Goal: Information Seeking & Learning: Learn about a topic

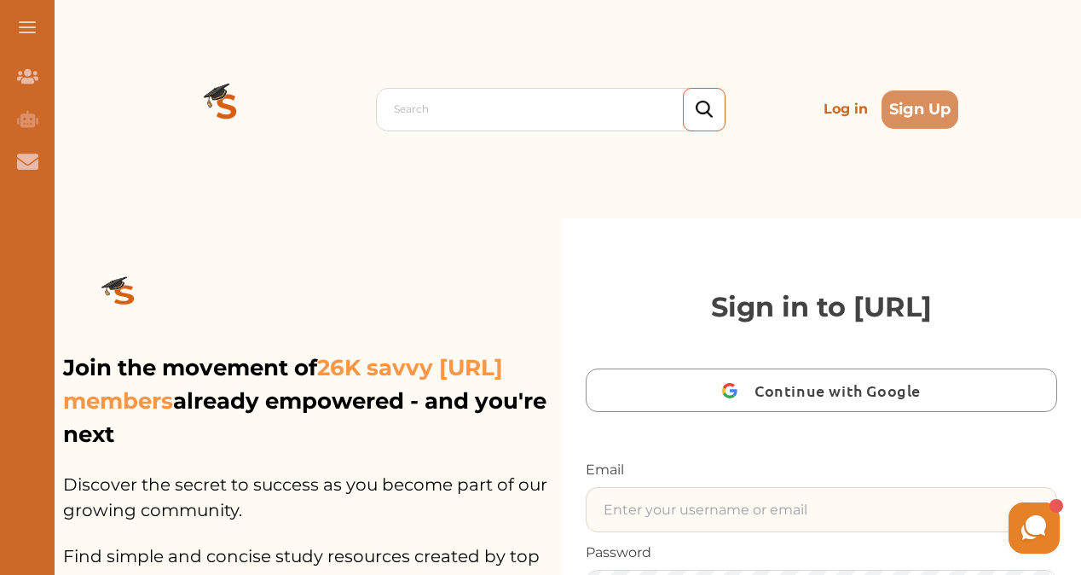
type input "diana.a003@outlook.com"
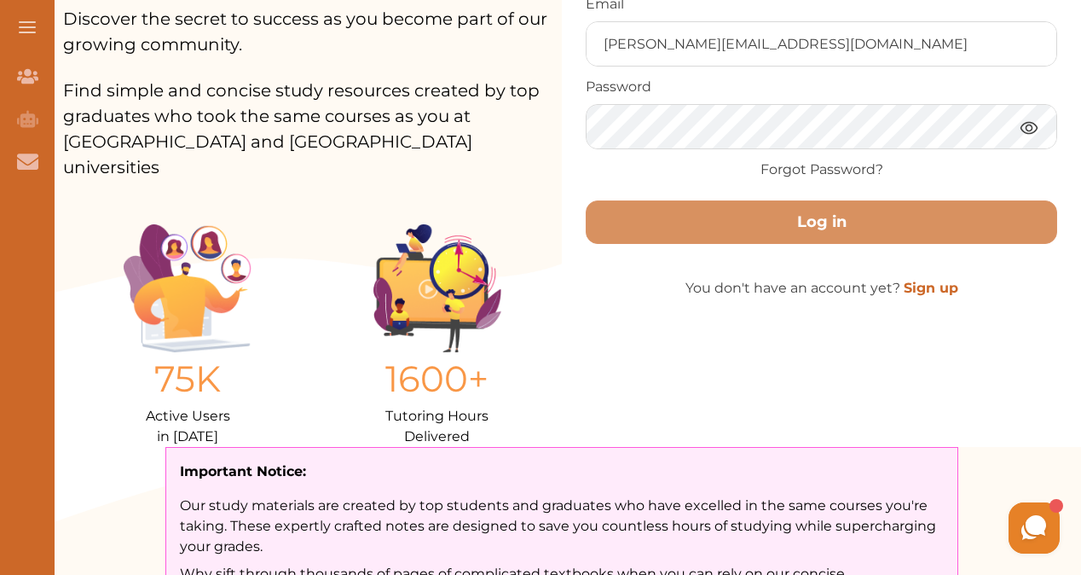
scroll to position [474, 0]
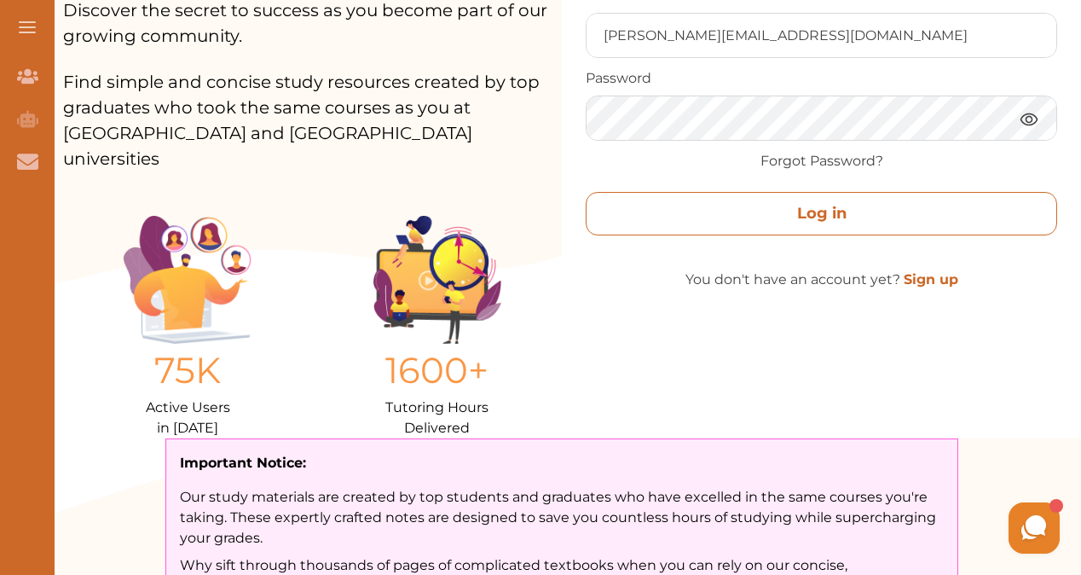
click at [931, 213] on button "Log in" at bounding box center [822, 213] width 472 height 43
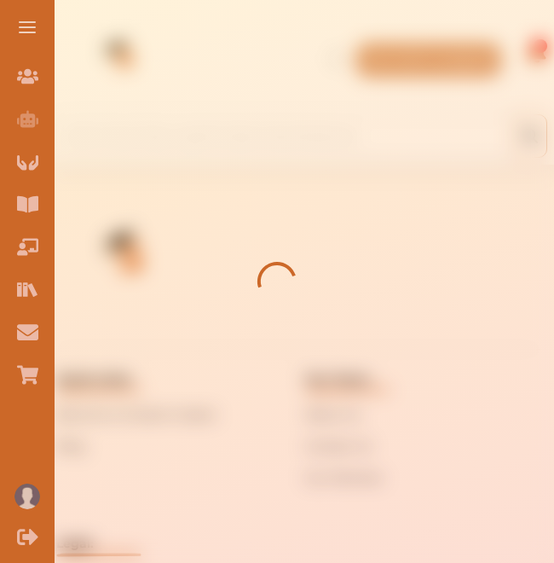
click at [26, 19] on button at bounding box center [27, 27] width 55 height 55
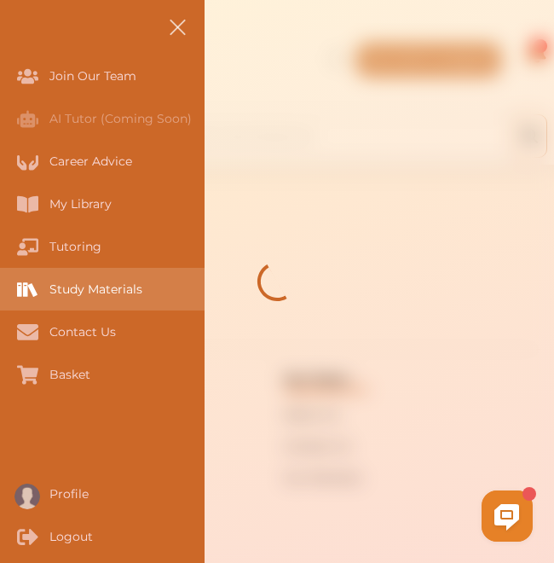
click at [0, 284] on div "Study Materials" at bounding box center [0, 289] width 0 height 43
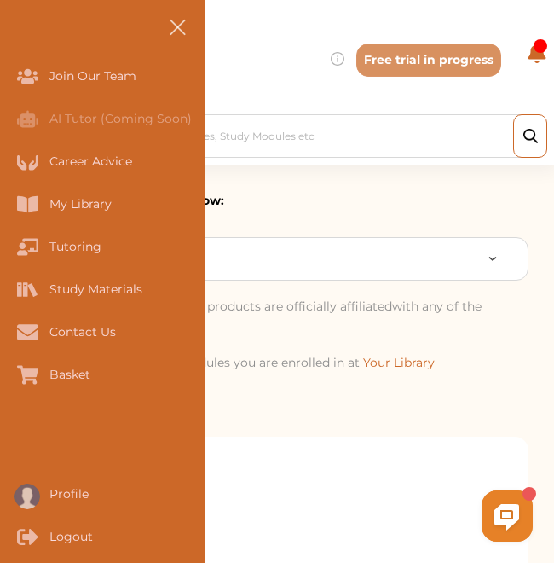
click at [180, 21] on button at bounding box center [177, 27] width 55 height 55
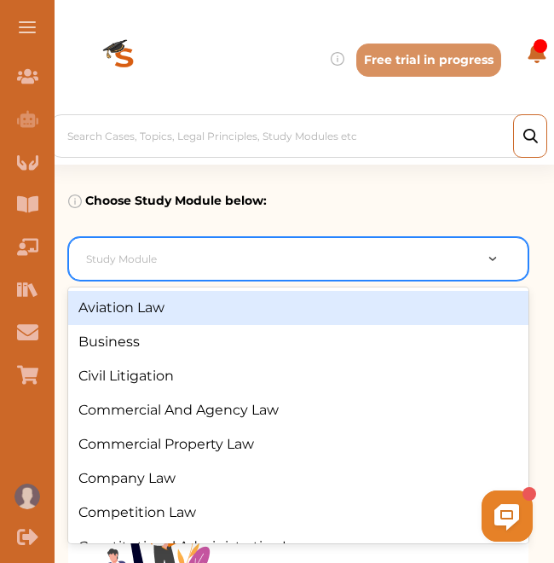
click at [201, 265] on div at bounding box center [279, 259] width 387 height 24
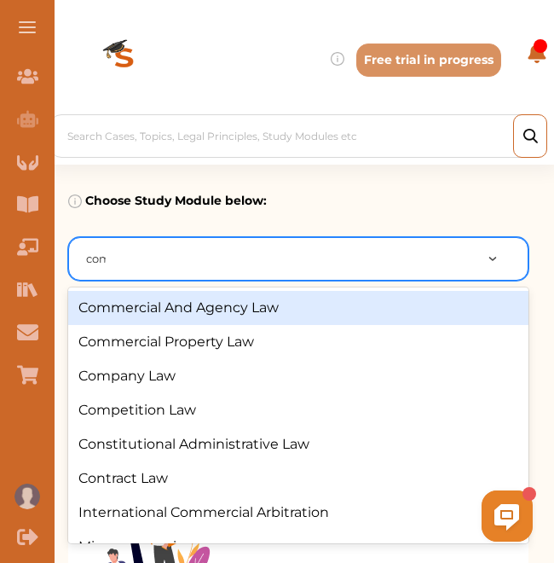
type input "comm"
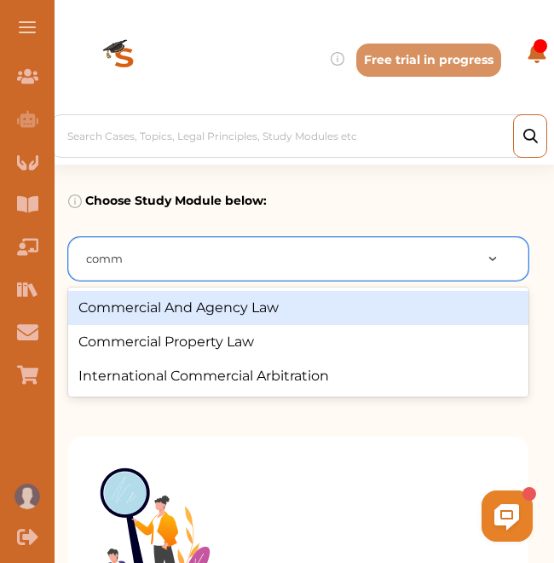
click at [195, 310] on div "Commercial And Agency Law" at bounding box center [298, 308] width 460 height 34
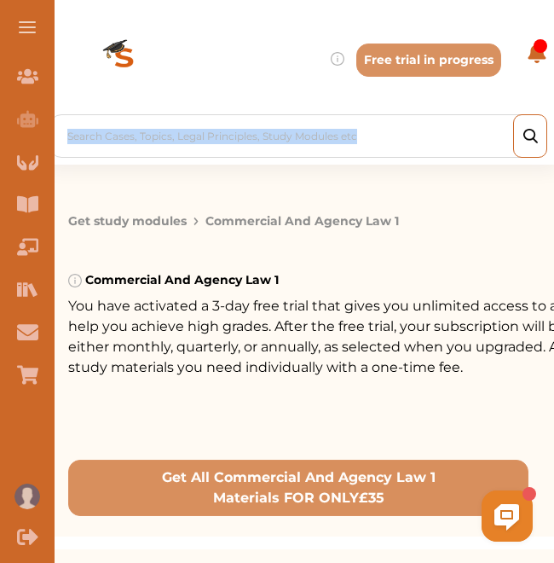
drag, startPoint x: 553, startPoint y: 69, endPoint x: 558, endPoint y: 130, distance: 60.8
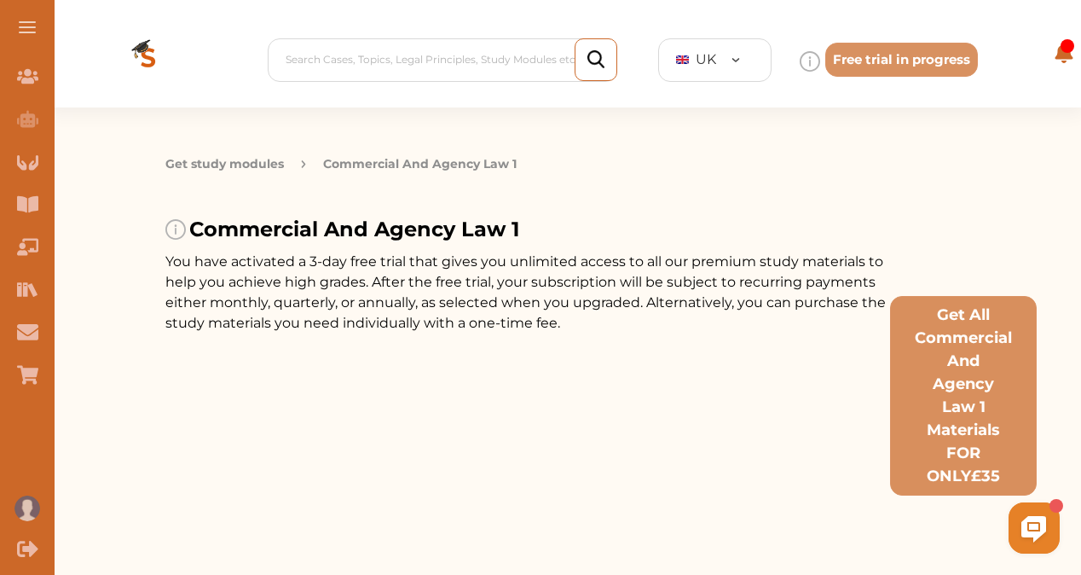
click at [553, 57] on div at bounding box center [894, 61] width 188 height 20
click at [553, 67] on div at bounding box center [894, 61] width 188 height 20
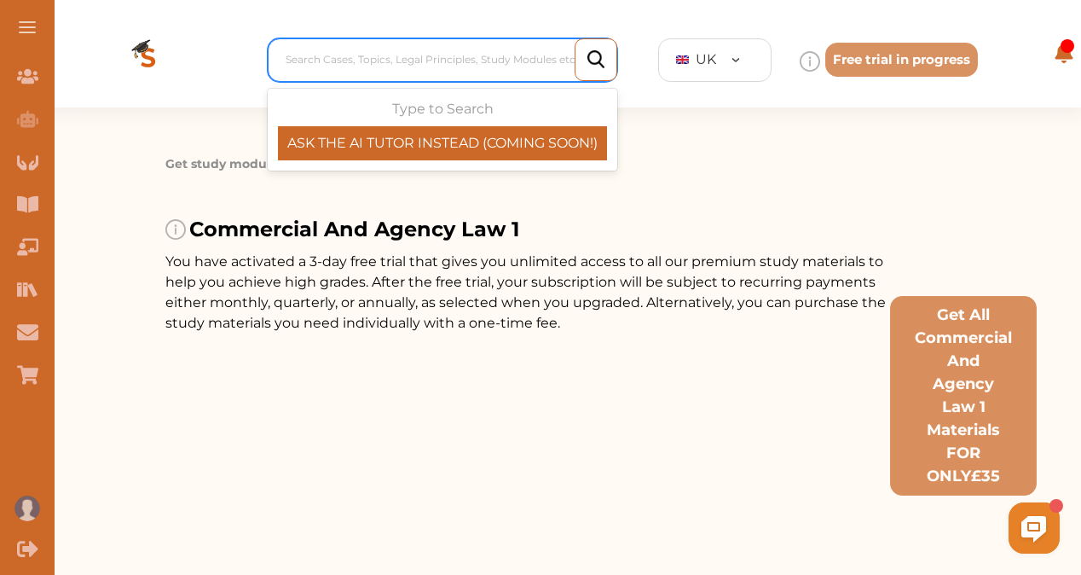
click at [549, 61] on div at bounding box center [447, 60] width 322 height 24
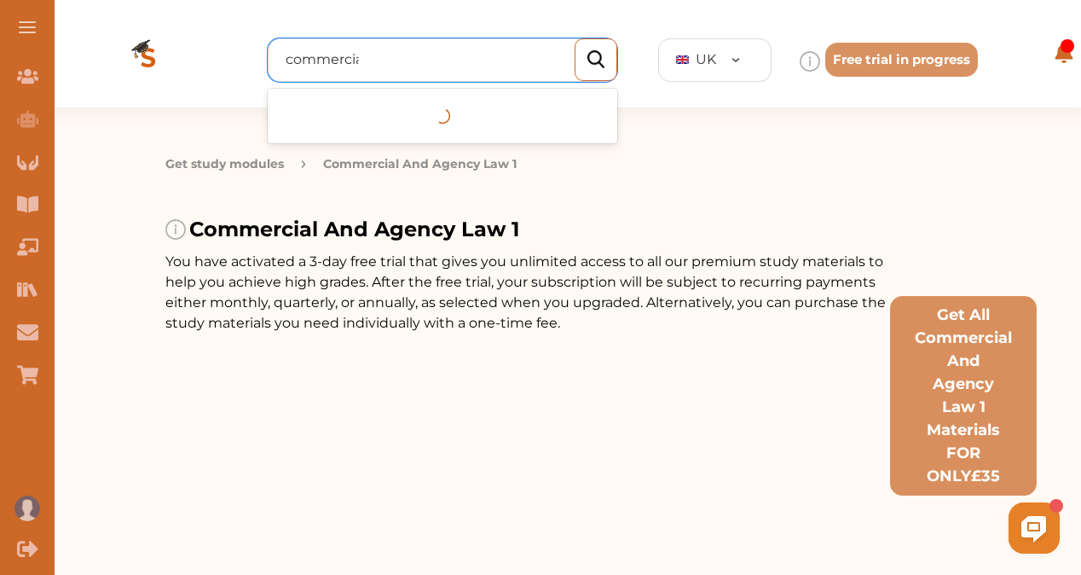
type input "commercial"
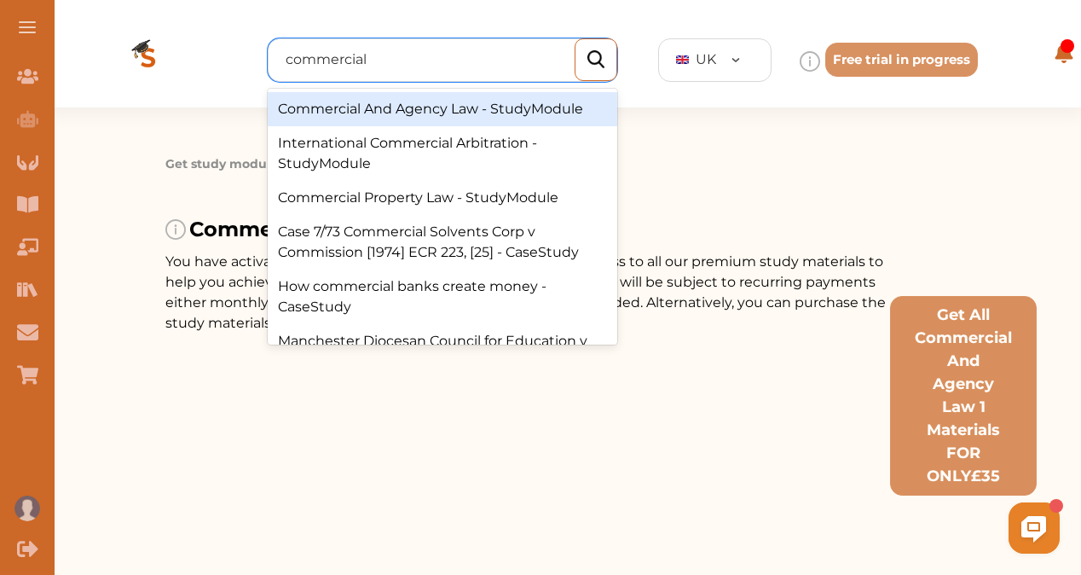
click at [420, 111] on div "Commercial And Agency Law - StudyModule" at bounding box center [443, 109] width 350 height 34
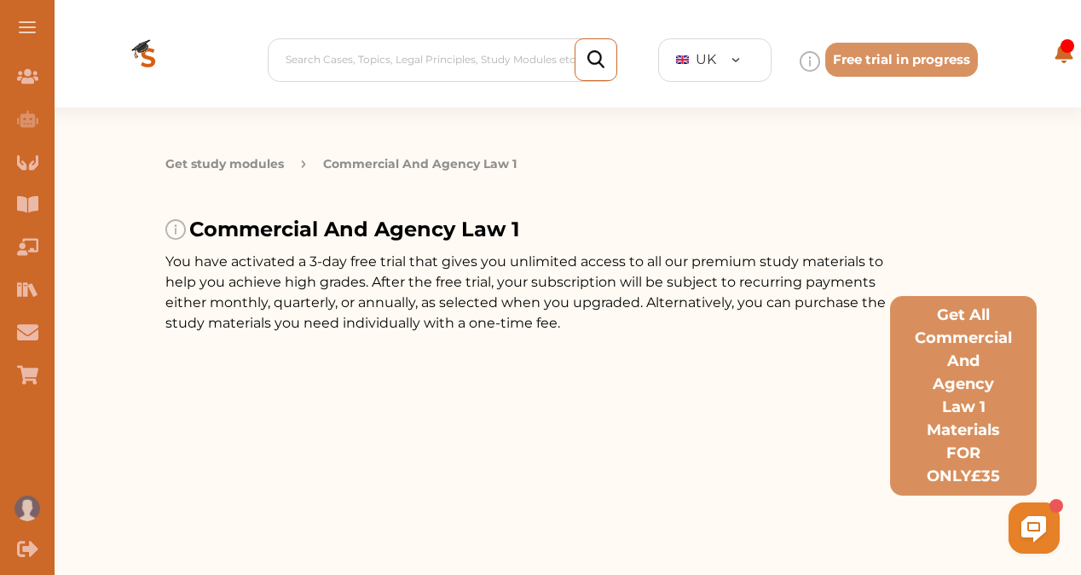
click at [25, 32] on span at bounding box center [27, 33] width 17 height 2
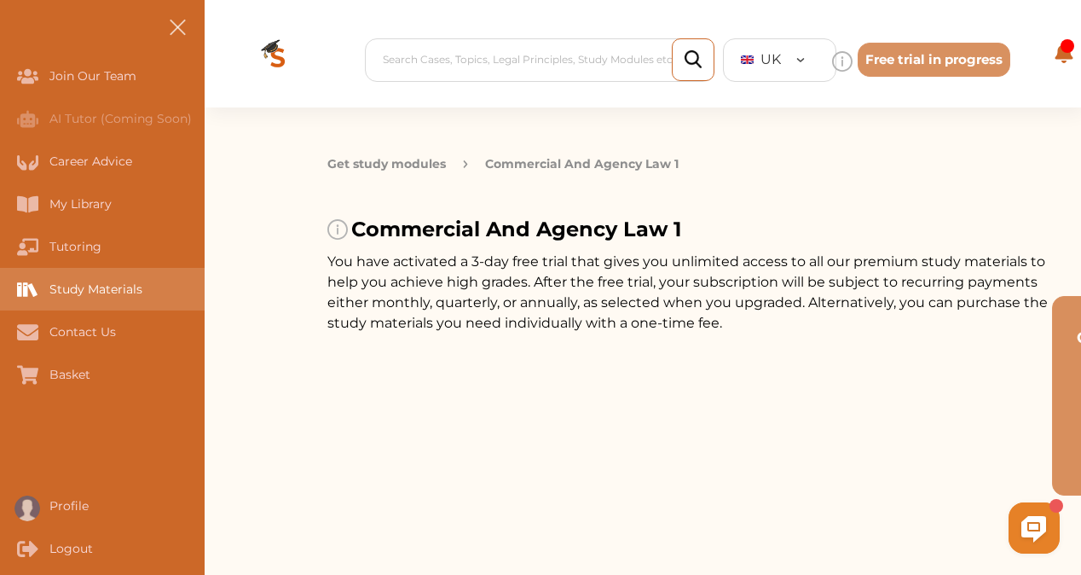
click at [0, 286] on div "Study Materials" at bounding box center [0, 289] width 0 height 43
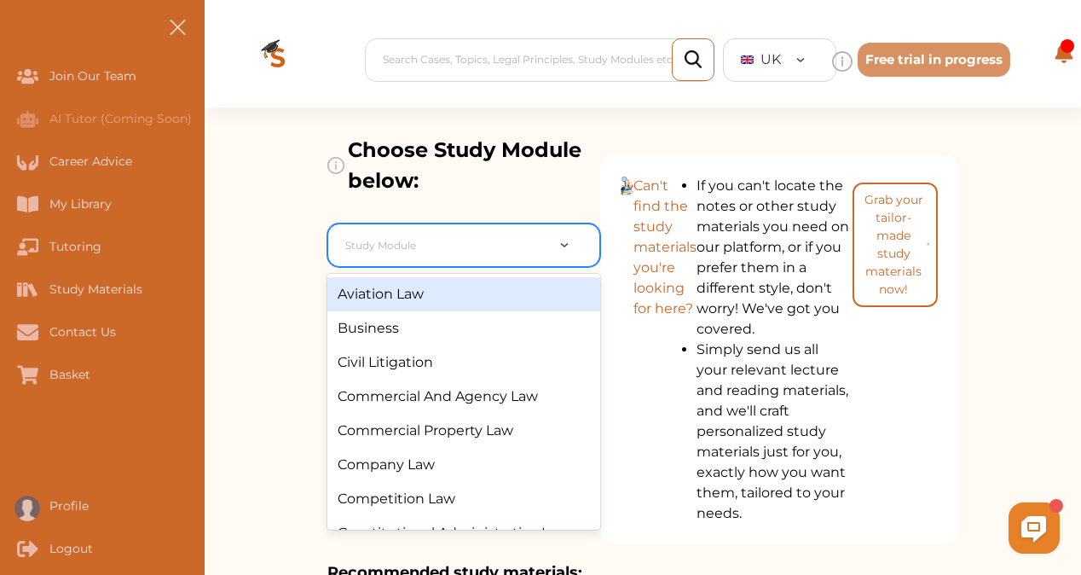
click at [397, 249] on div at bounding box center [445, 246] width 200 height 24
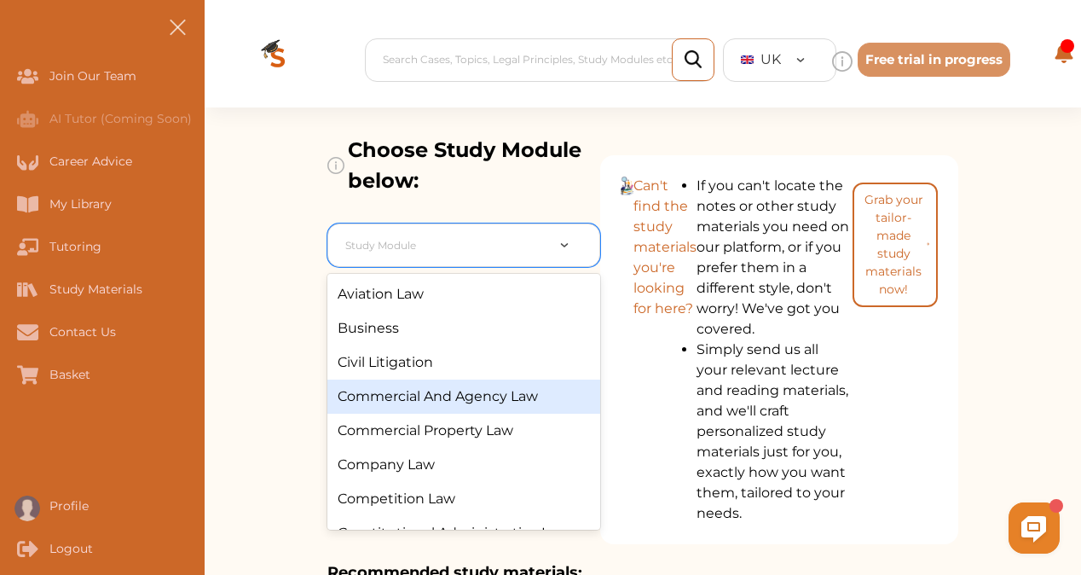
click at [478, 394] on div "Commercial And Agency Law" at bounding box center [463, 396] width 273 height 34
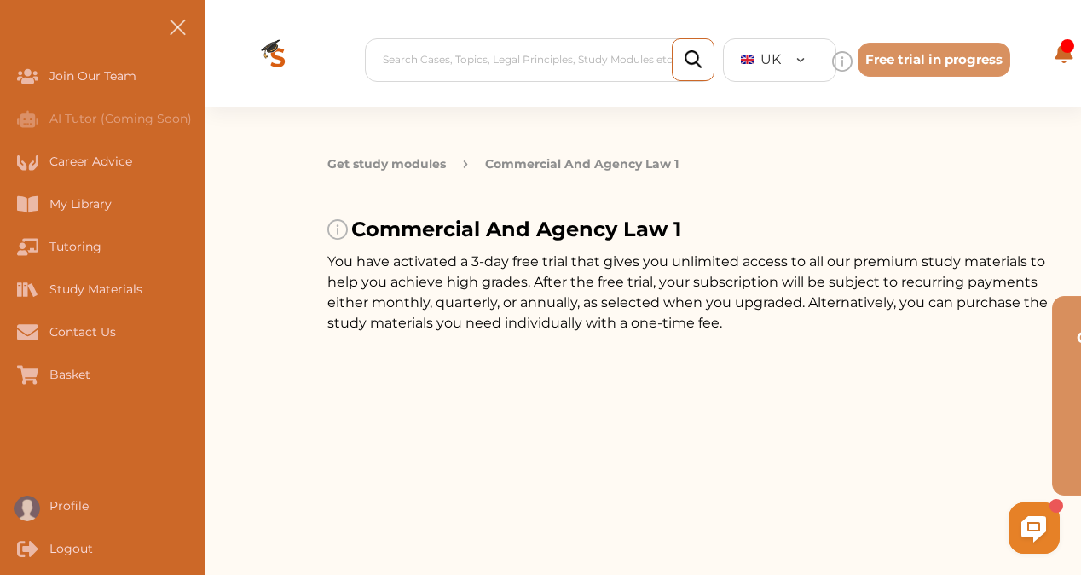
click at [409, 162] on button "Get study modules" at bounding box center [386, 164] width 119 height 18
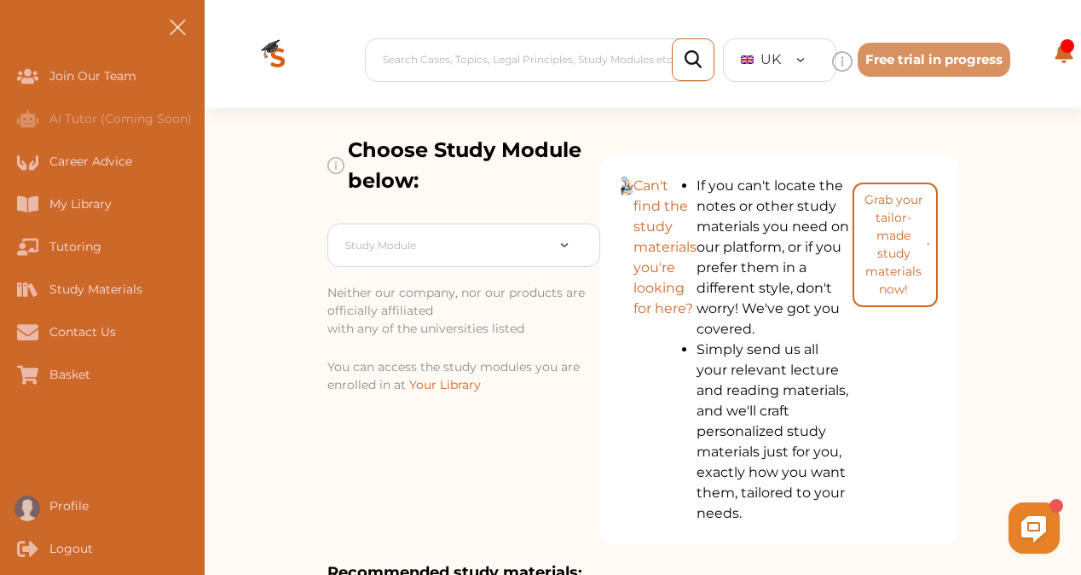
drag, startPoint x: 1067, startPoint y: 142, endPoint x: 1084, endPoint y: 113, distance: 34.4
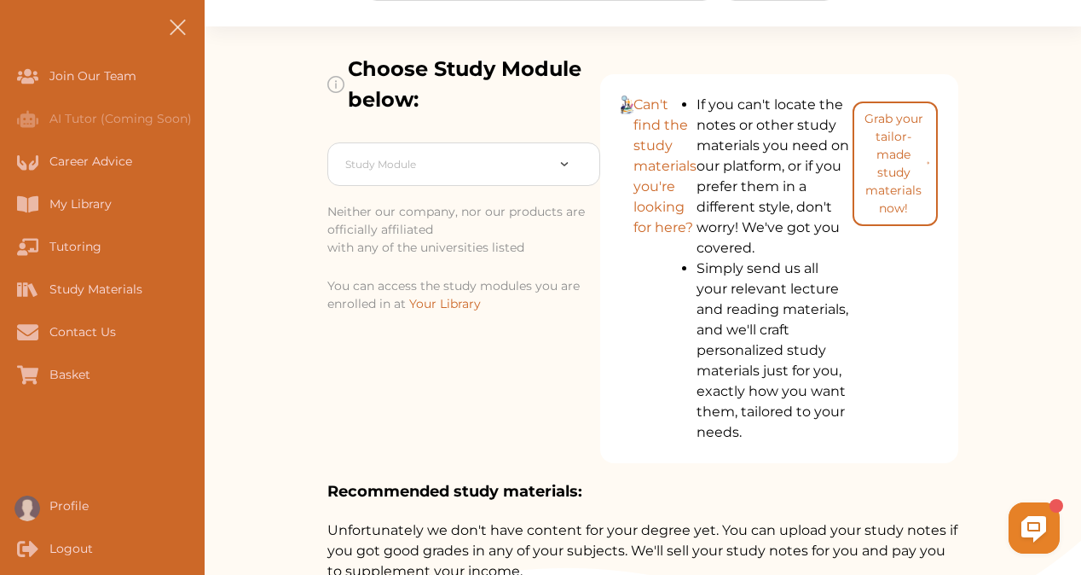
scroll to position [76, 0]
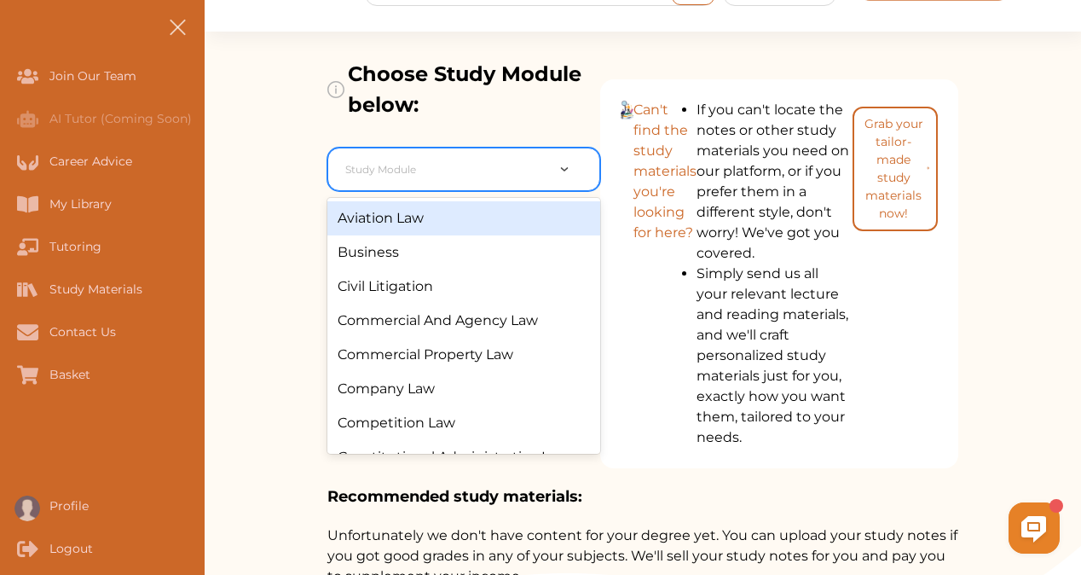
click at [479, 165] on div at bounding box center [445, 170] width 200 height 24
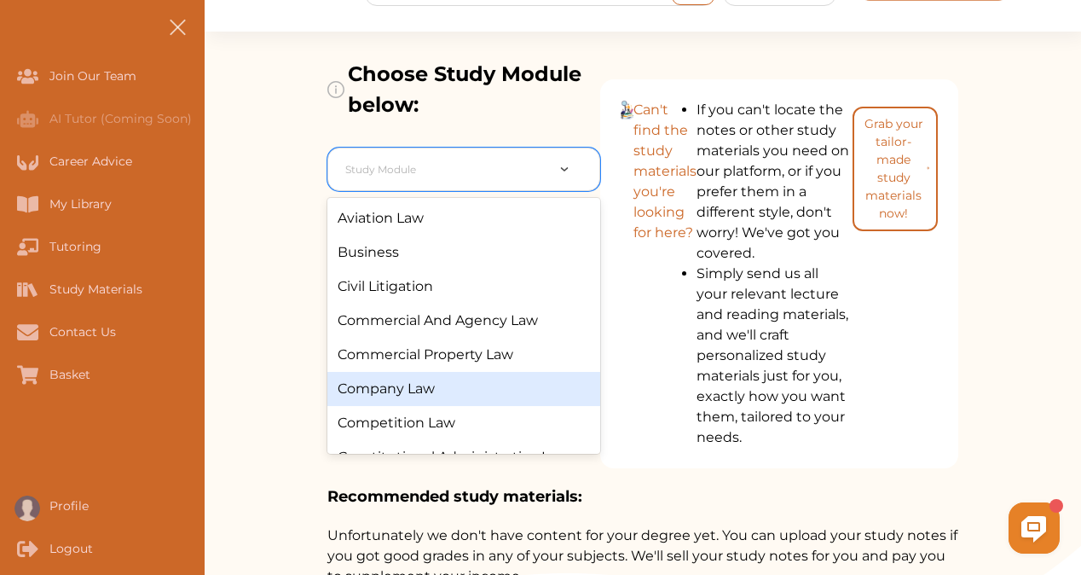
click at [443, 385] on div "Company Law" at bounding box center [463, 389] width 273 height 34
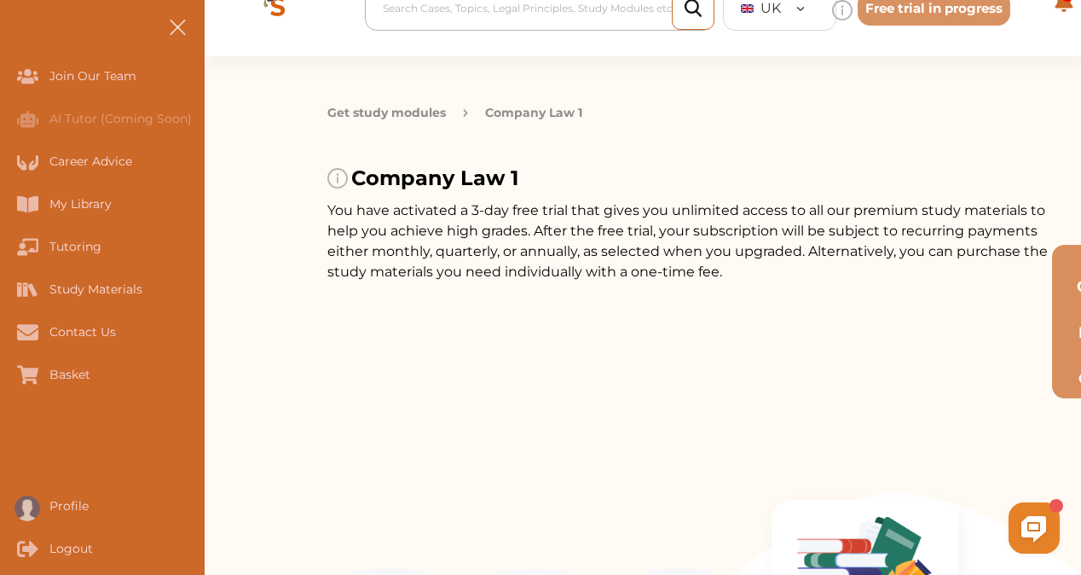
scroll to position [51, 0]
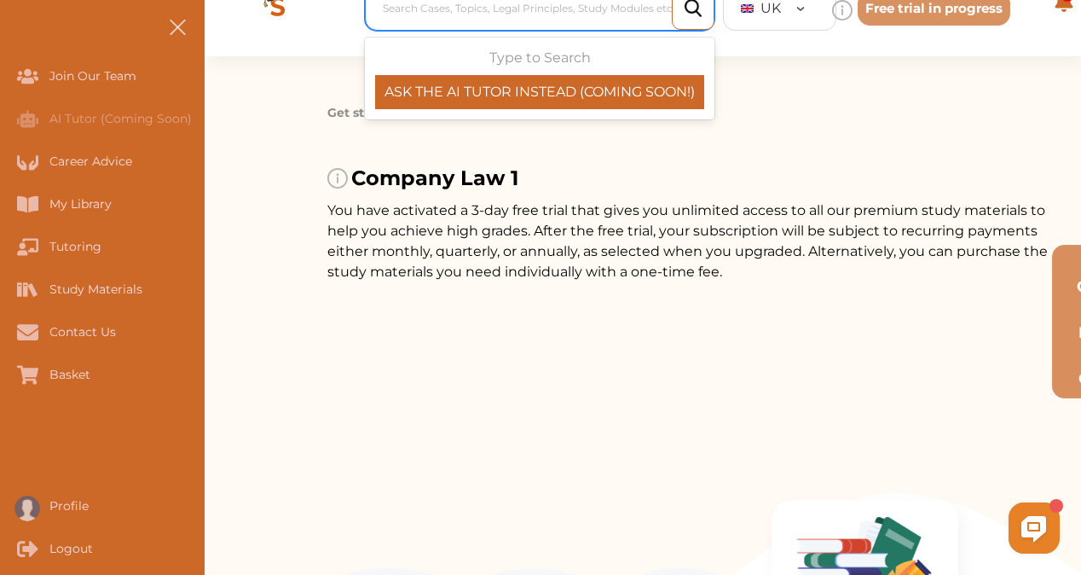
click at [553, 9] on div at bounding box center [544, 9] width 322 height 24
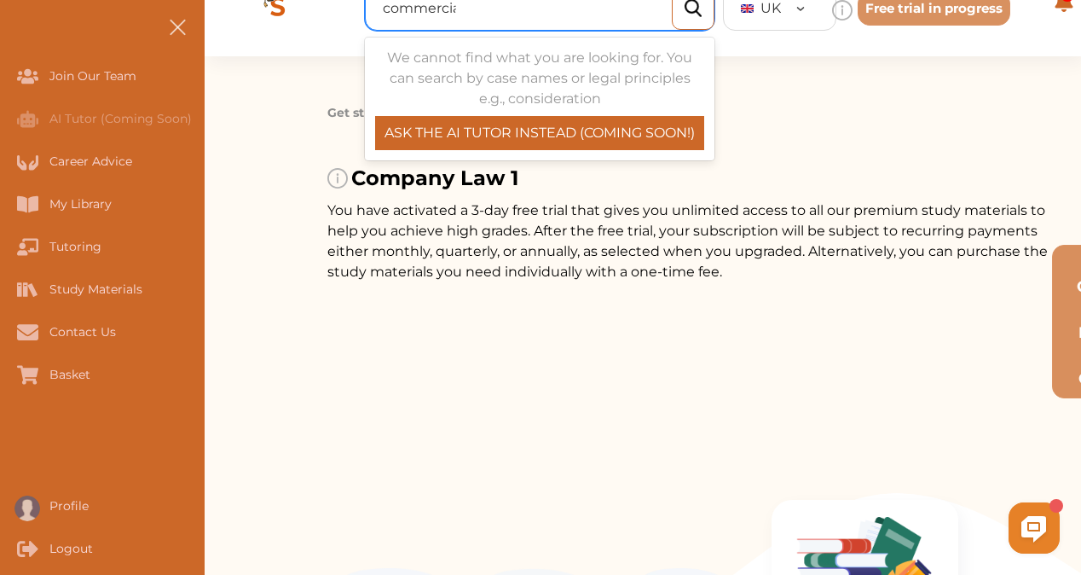
type input "commercial"
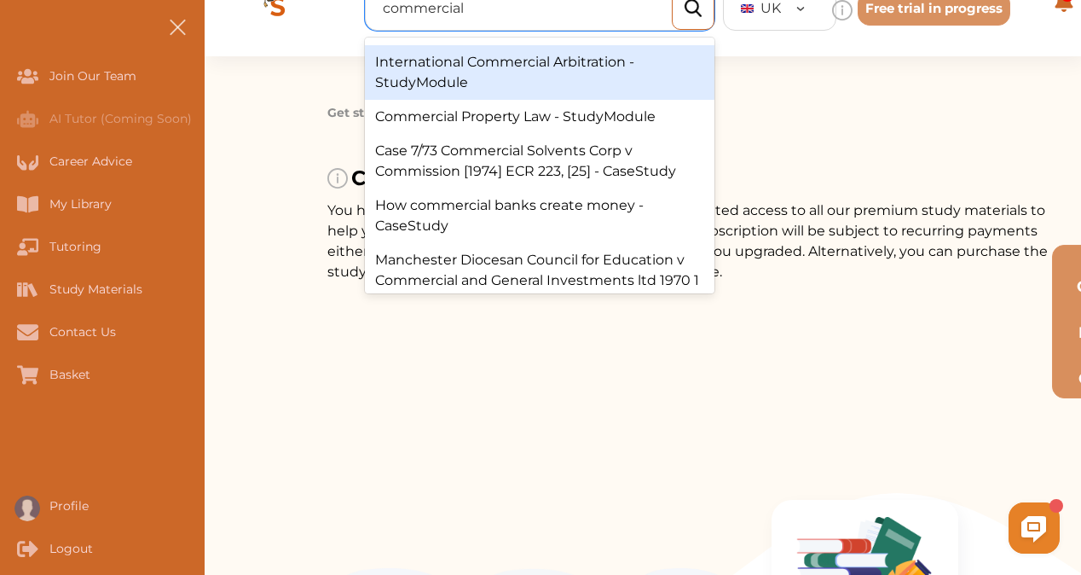
scroll to position [0, 0]
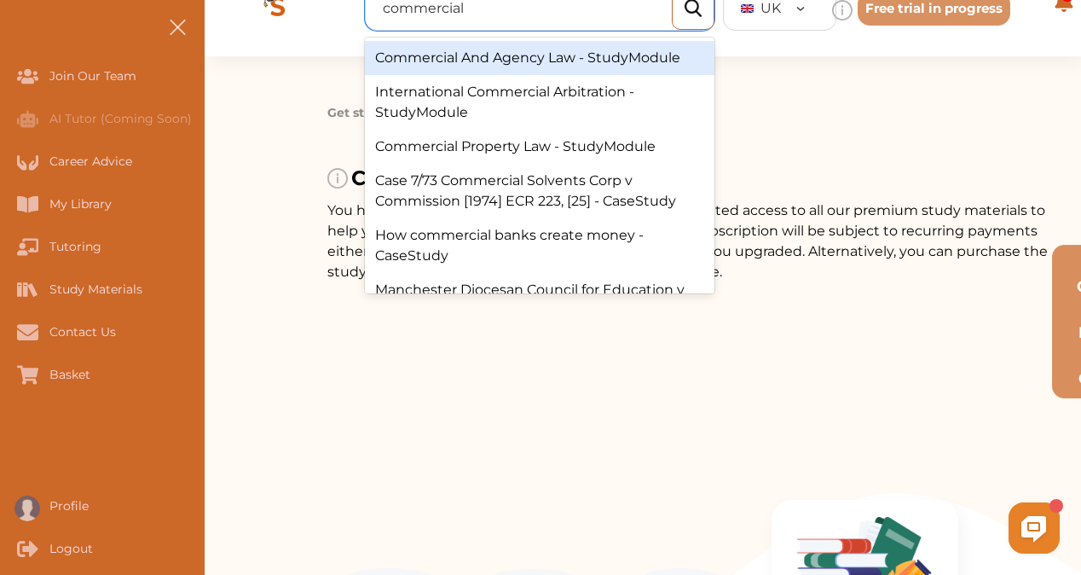
click at [553, 58] on div "Commercial And Agency Law - StudyModule" at bounding box center [540, 58] width 350 height 34
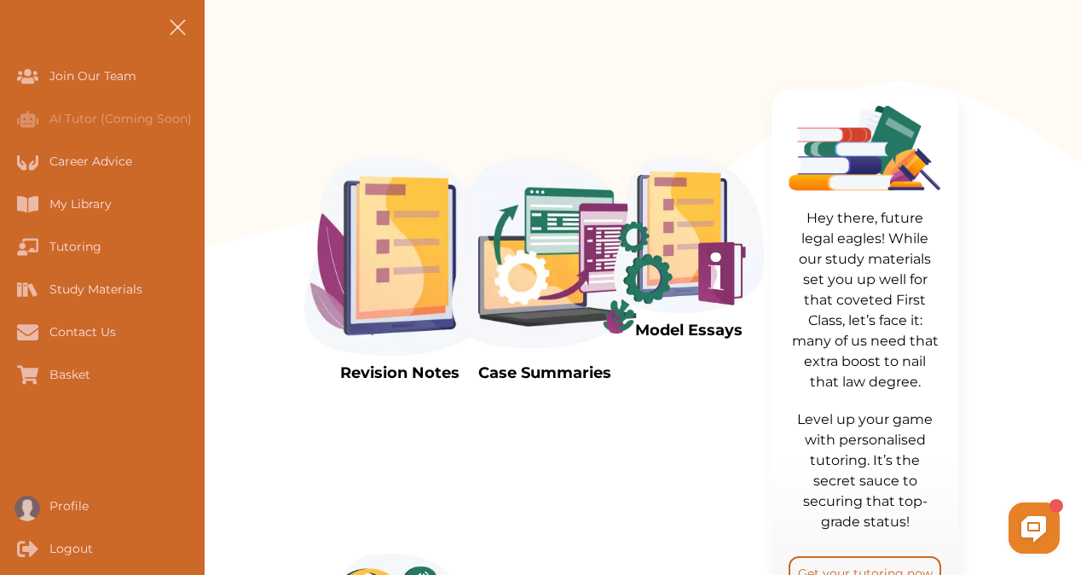
scroll to position [510, 0]
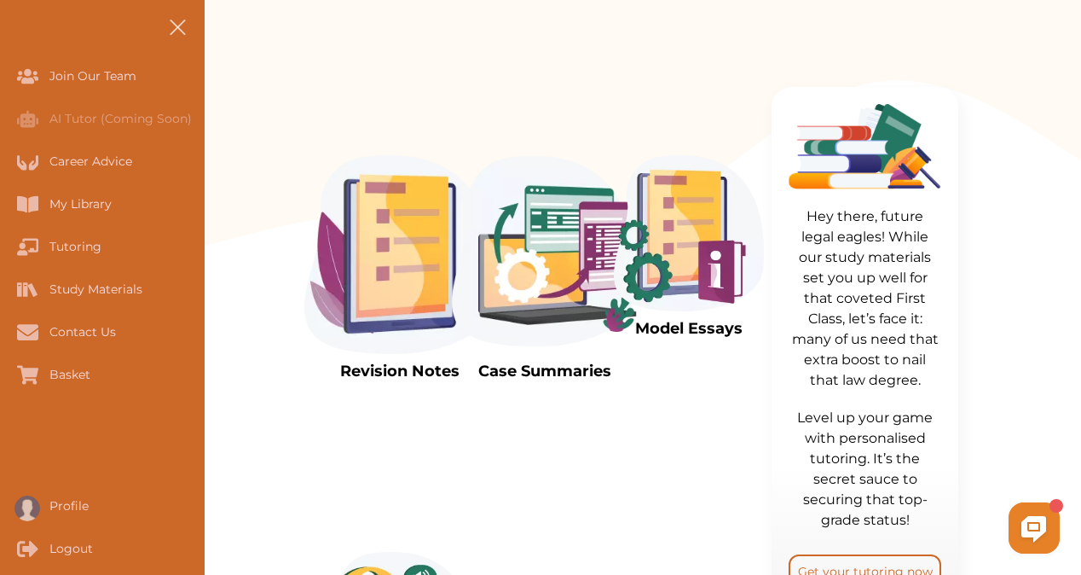
click at [553, 222] on img at bounding box center [689, 233] width 150 height 156
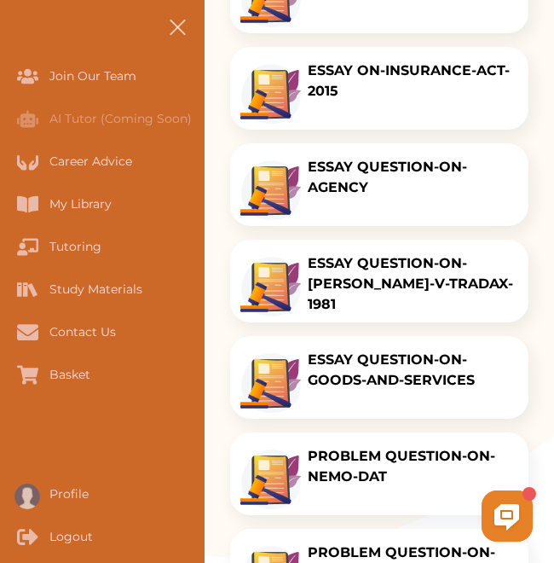
scroll to position [459, 0]
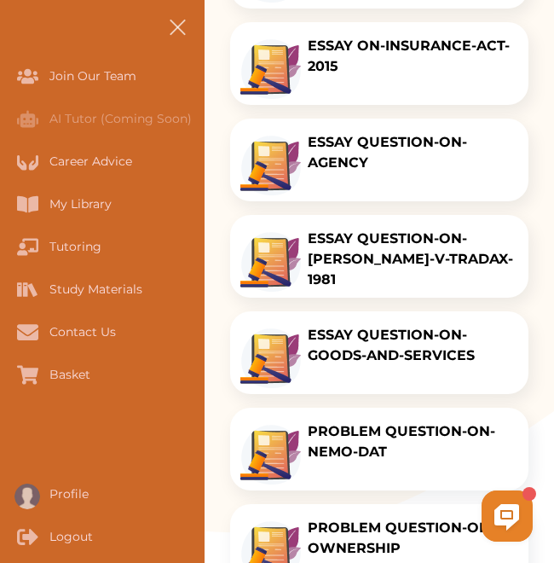
click at [451, 148] on p "ESSAY QUESTION-ON-AGENCY" at bounding box center [415, 152] width 214 height 41
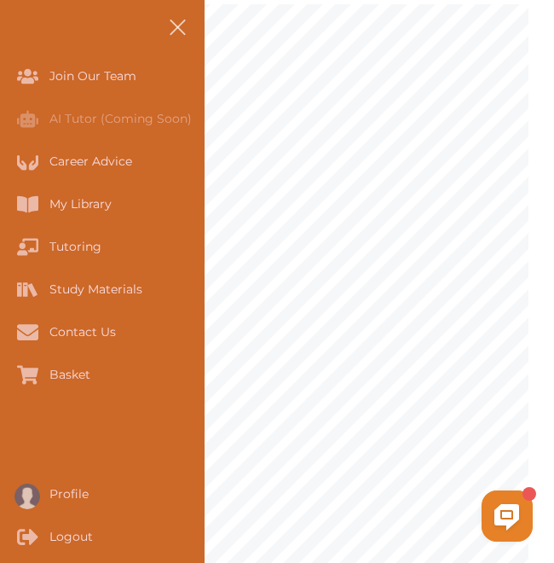
click at [176, 28] on span at bounding box center [177, 27] width 16 height 16
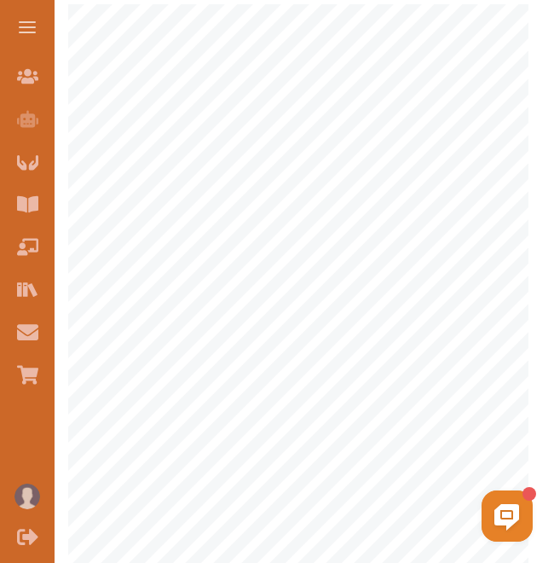
drag, startPoint x: 553, startPoint y: 149, endPoint x: 556, endPoint y: 184, distance: 35.1
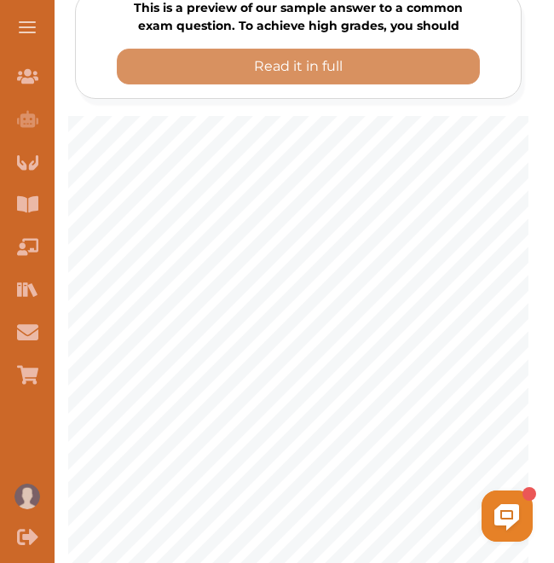
scroll to position [239, 0]
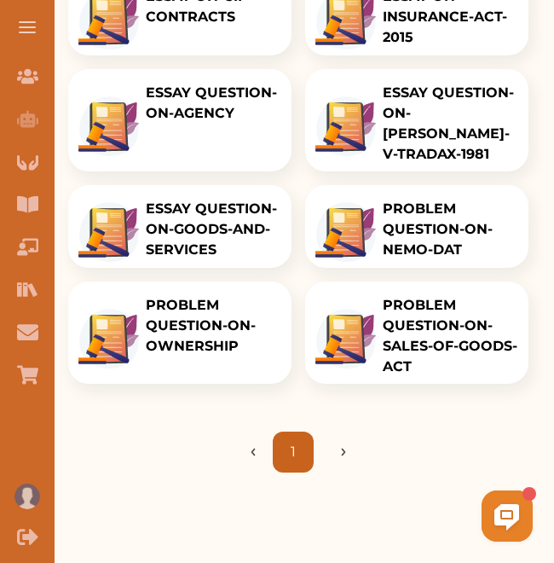
scroll to position [370, 0]
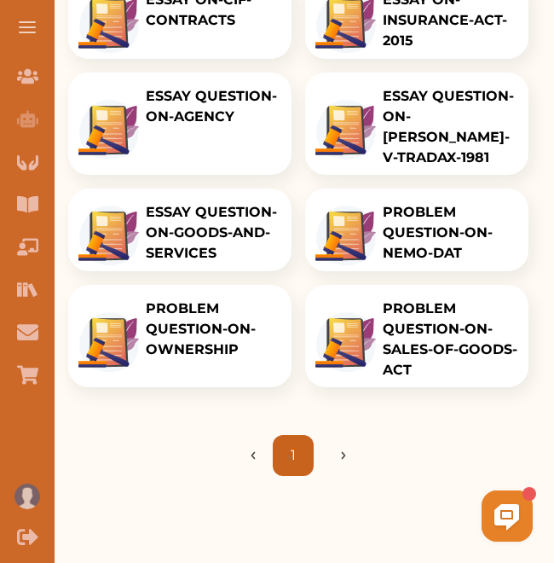
click at [415, 224] on p "PROBLEM QUESTION-ON-NEMO-DAT" at bounding box center [452, 232] width 139 height 61
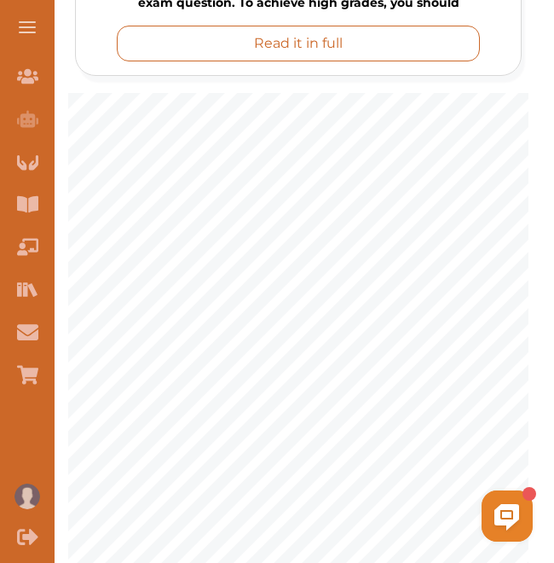
click at [416, 56] on button "Read it in full" at bounding box center [298, 44] width 363 height 36
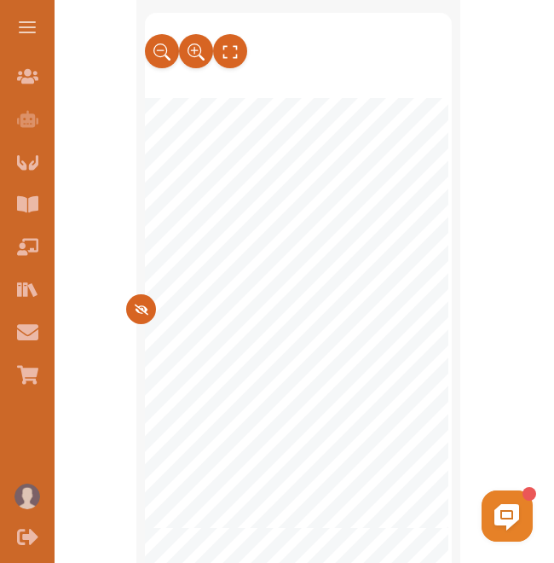
click at [448, 52] on div "1 COMMERCIAL AND AGENCY LAW On 1 [DATE] , [PERSON_NAME] , who owned a historica…" at bounding box center [298, 294] width 307 height 563
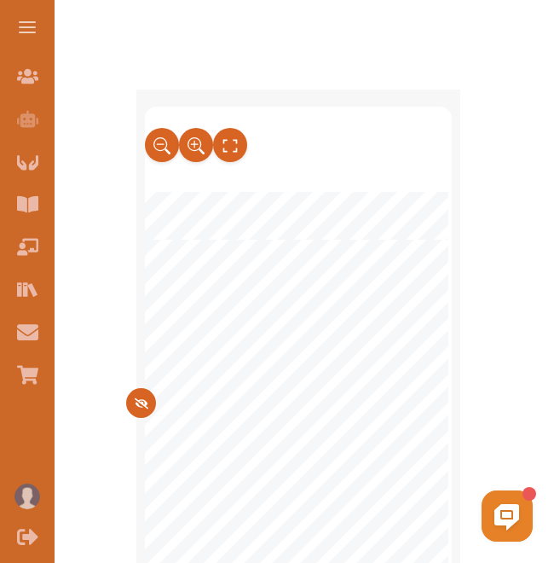
scroll to position [281, 0]
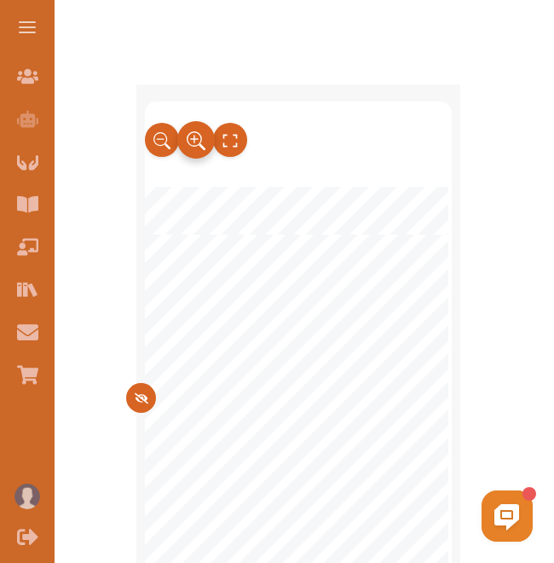
click at [206, 133] on button at bounding box center [196, 140] width 38 height 38
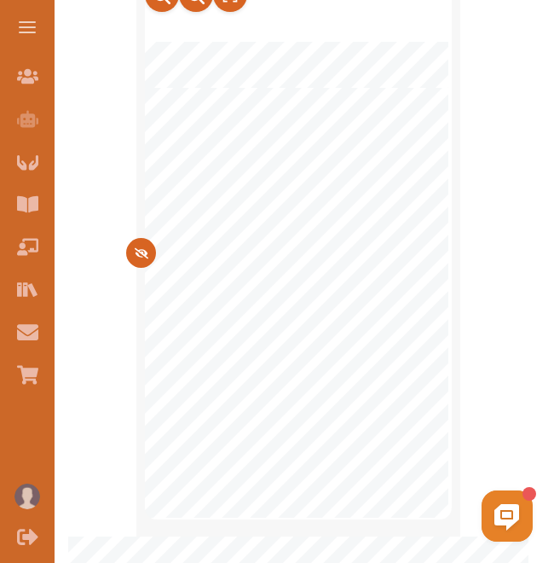
scroll to position [424, 0]
click at [450, 347] on div "1 COMMERCIAL AND AGENCY LAW On 1 [DATE] , [PERSON_NAME] , who owned a historica…" at bounding box center [298, 240] width 307 height 563
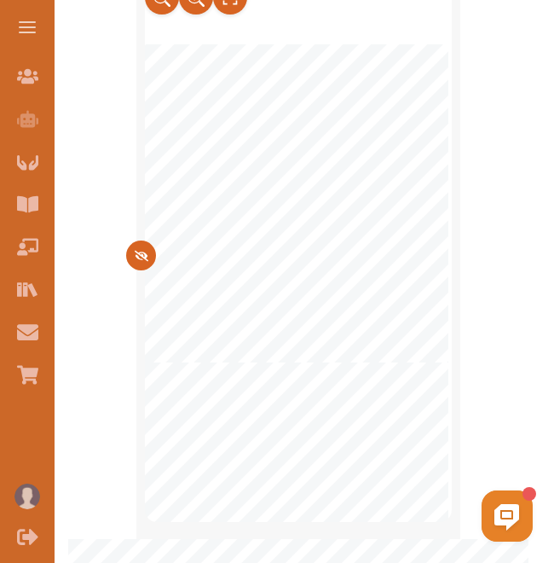
scroll to position [0, 0]
